Goal: Navigation & Orientation: Find specific page/section

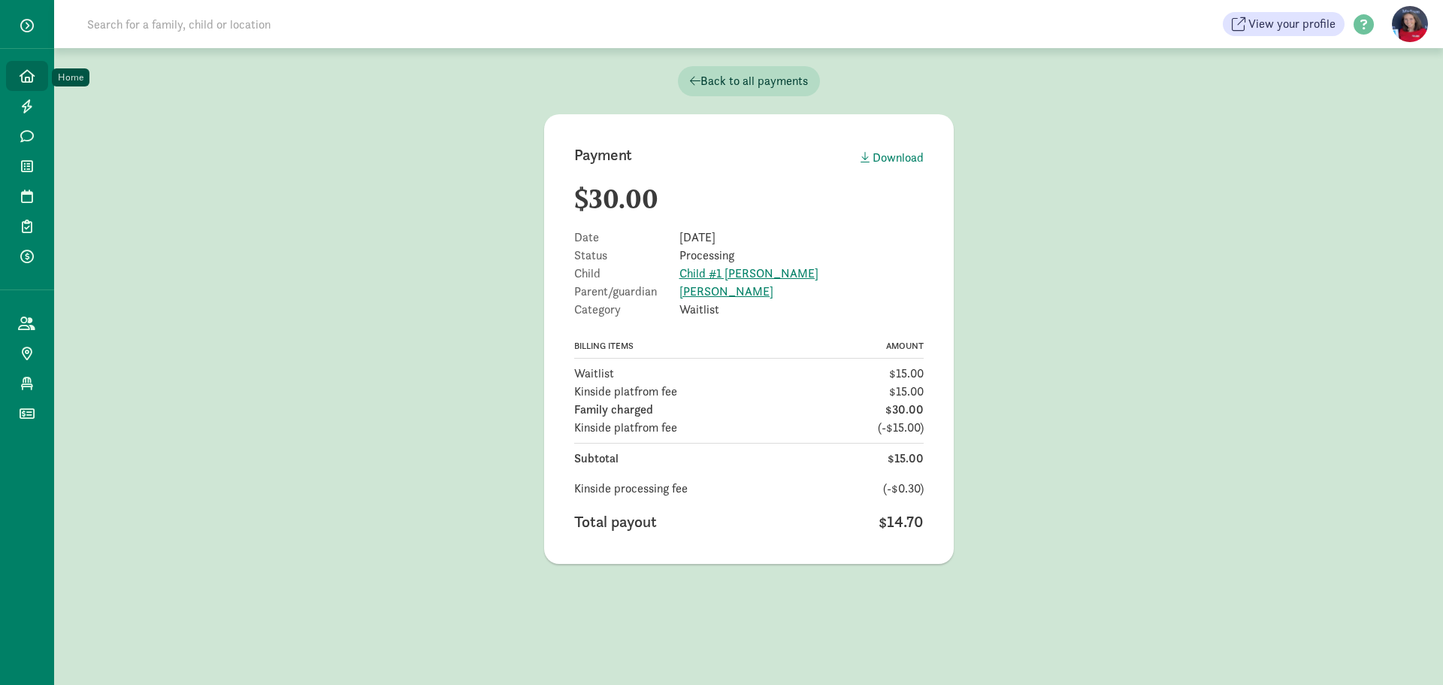
click at [32, 66] on link "Home" at bounding box center [27, 76] width 42 height 30
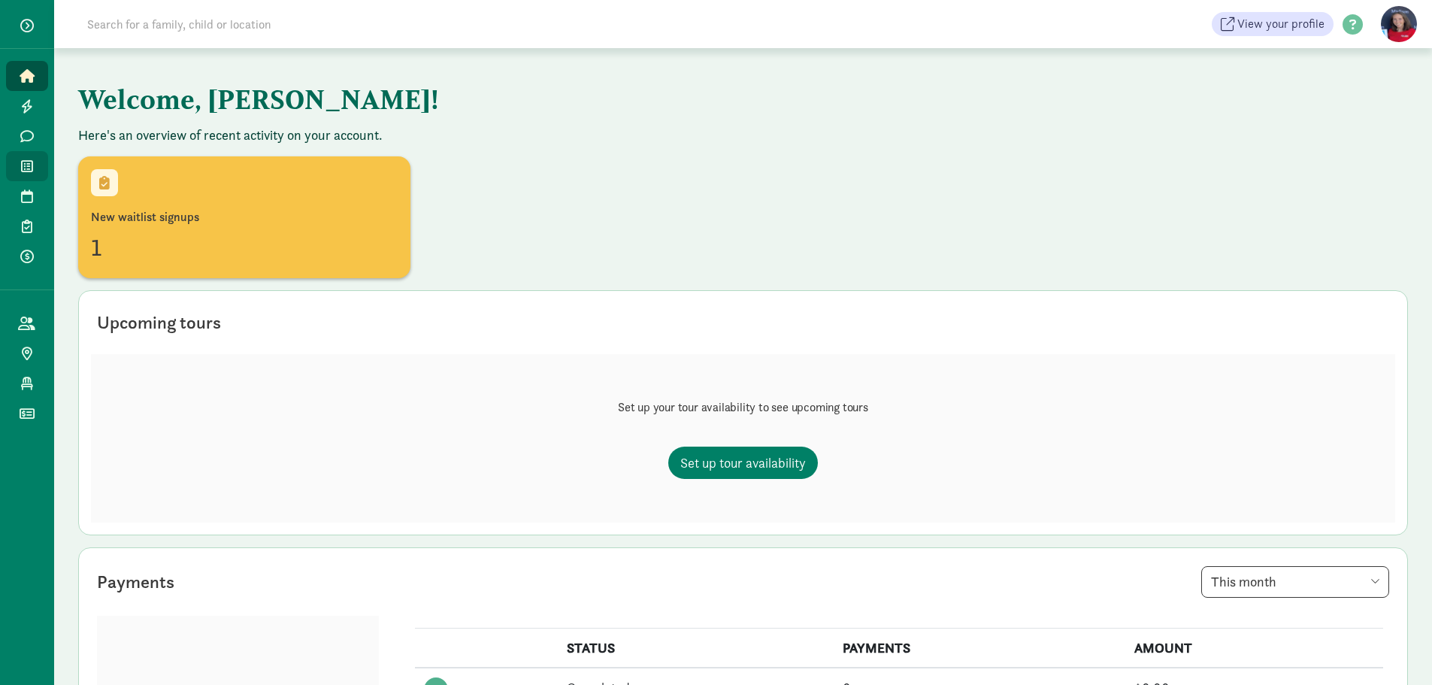
click at [21, 169] on icon at bounding box center [27, 166] width 12 height 14
